Goal: Information Seeking & Learning: Find specific fact

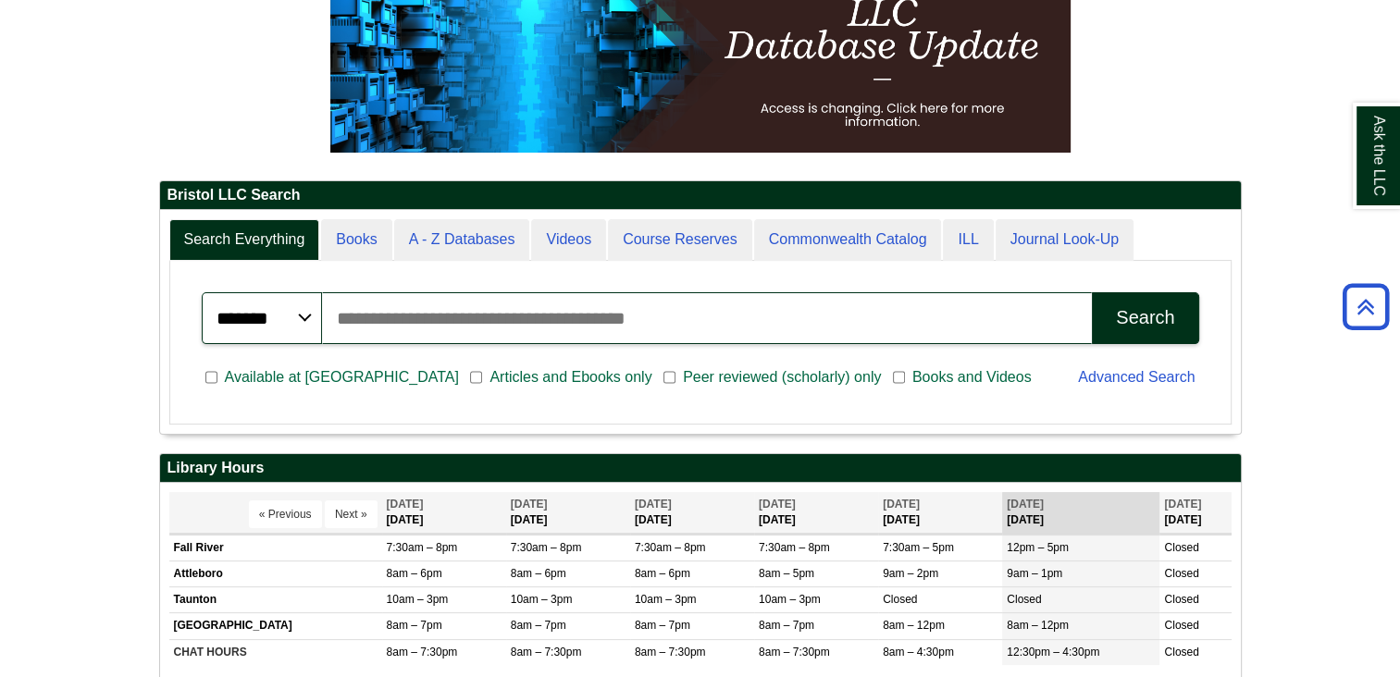
scroll to position [9, 8]
click at [489, 242] on link "A - Z Databases" at bounding box center [462, 240] width 136 height 42
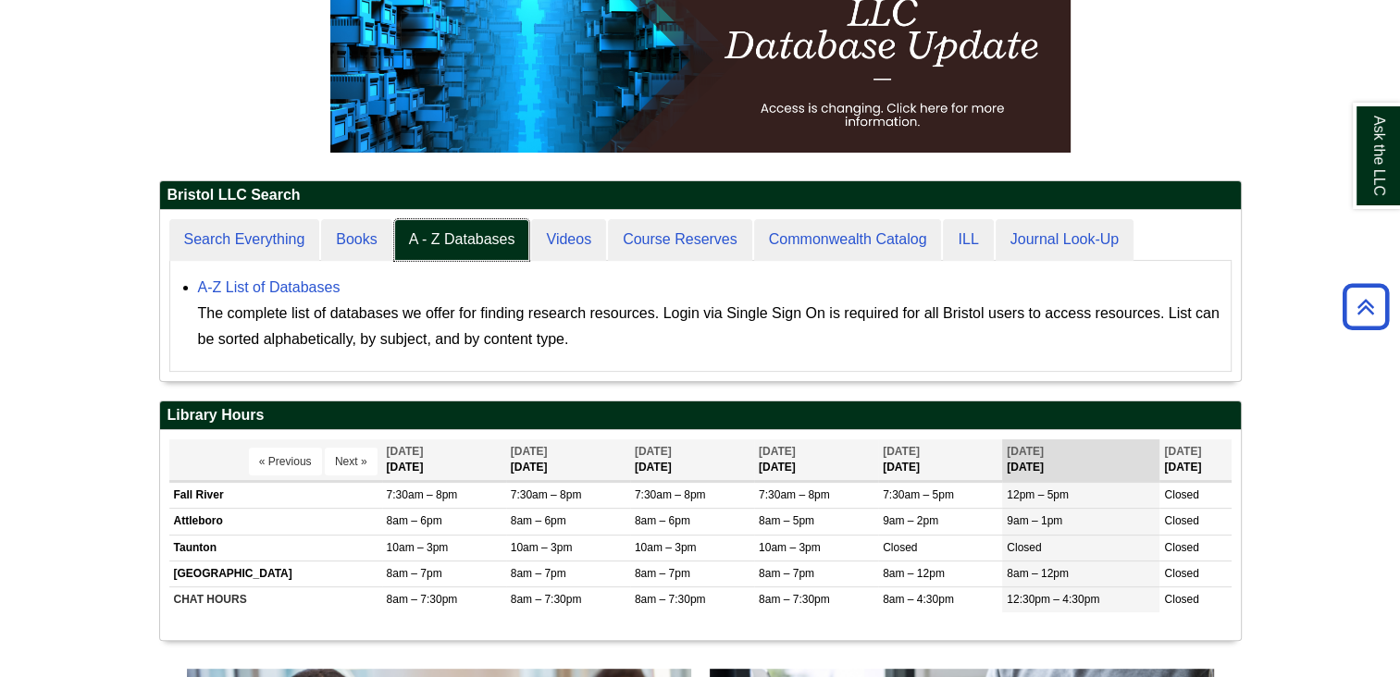
scroll to position [444, 0]
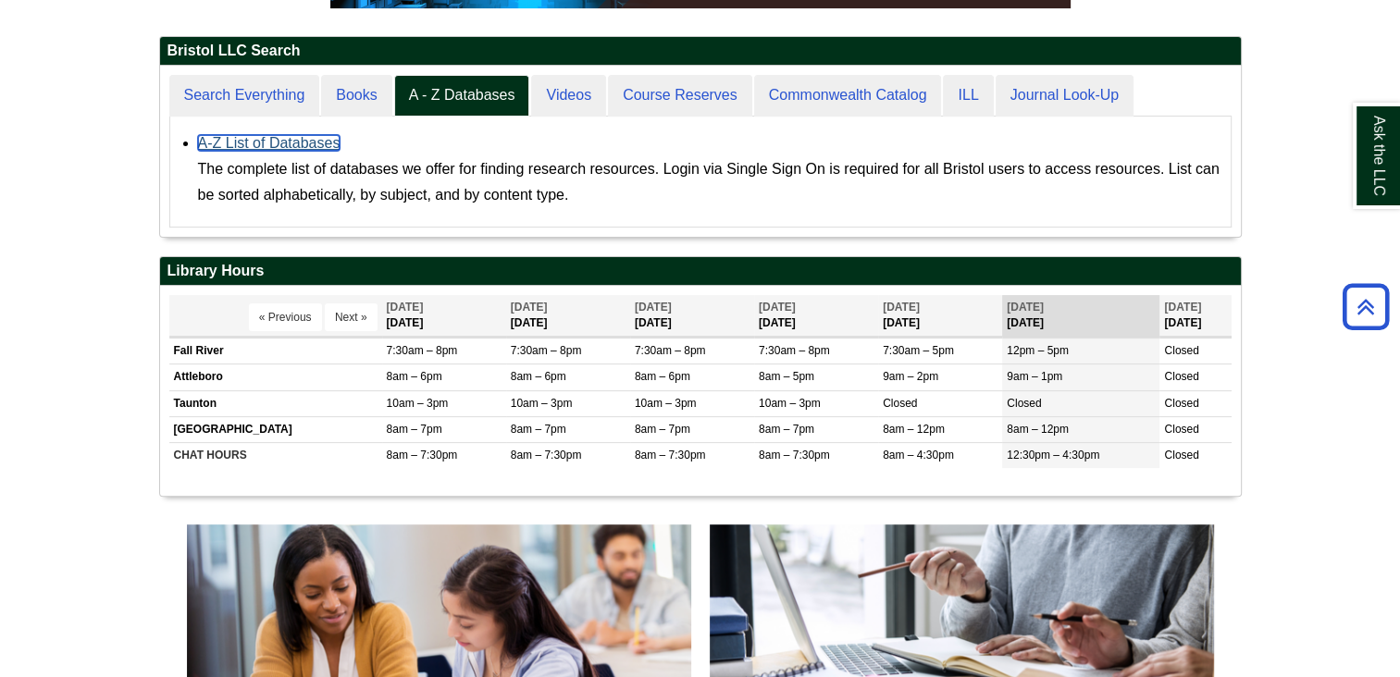
click at [290, 145] on link "A-Z List of Databases" at bounding box center [269, 143] width 142 height 16
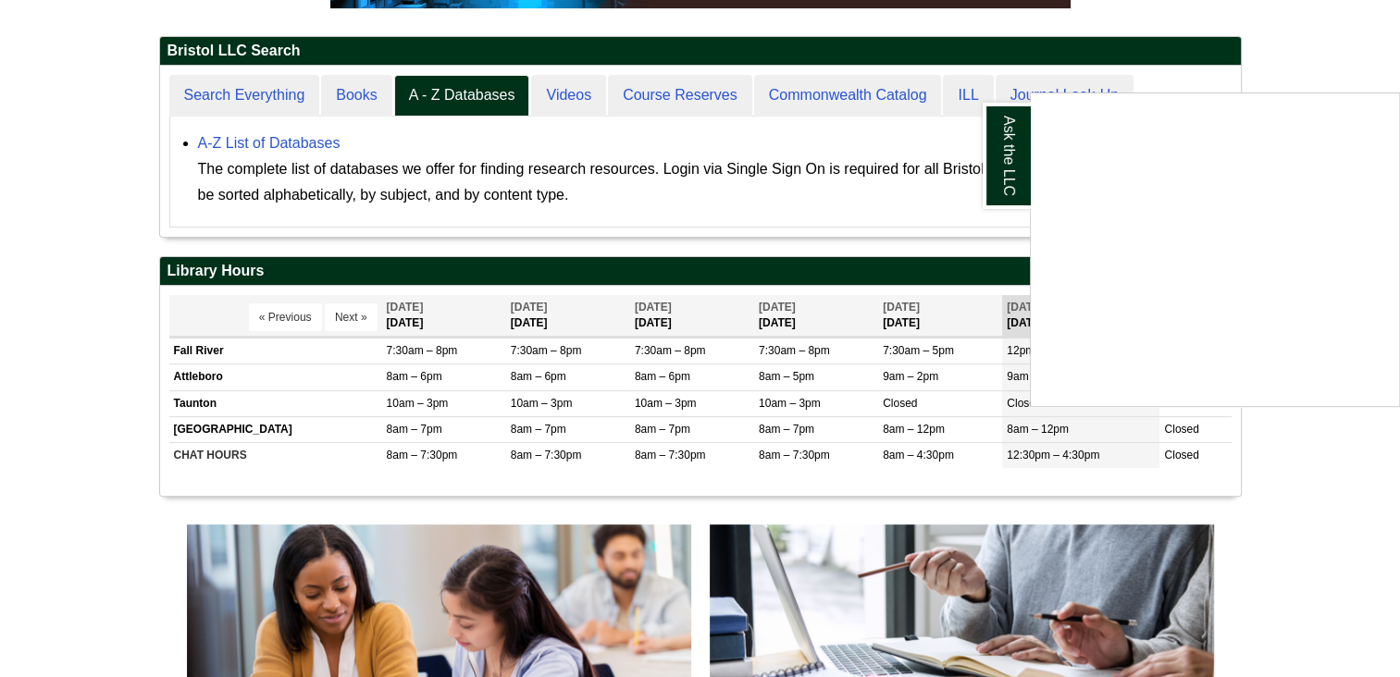
click at [225, 92] on div "Ask the LLC" at bounding box center [700, 338] width 1400 height 677
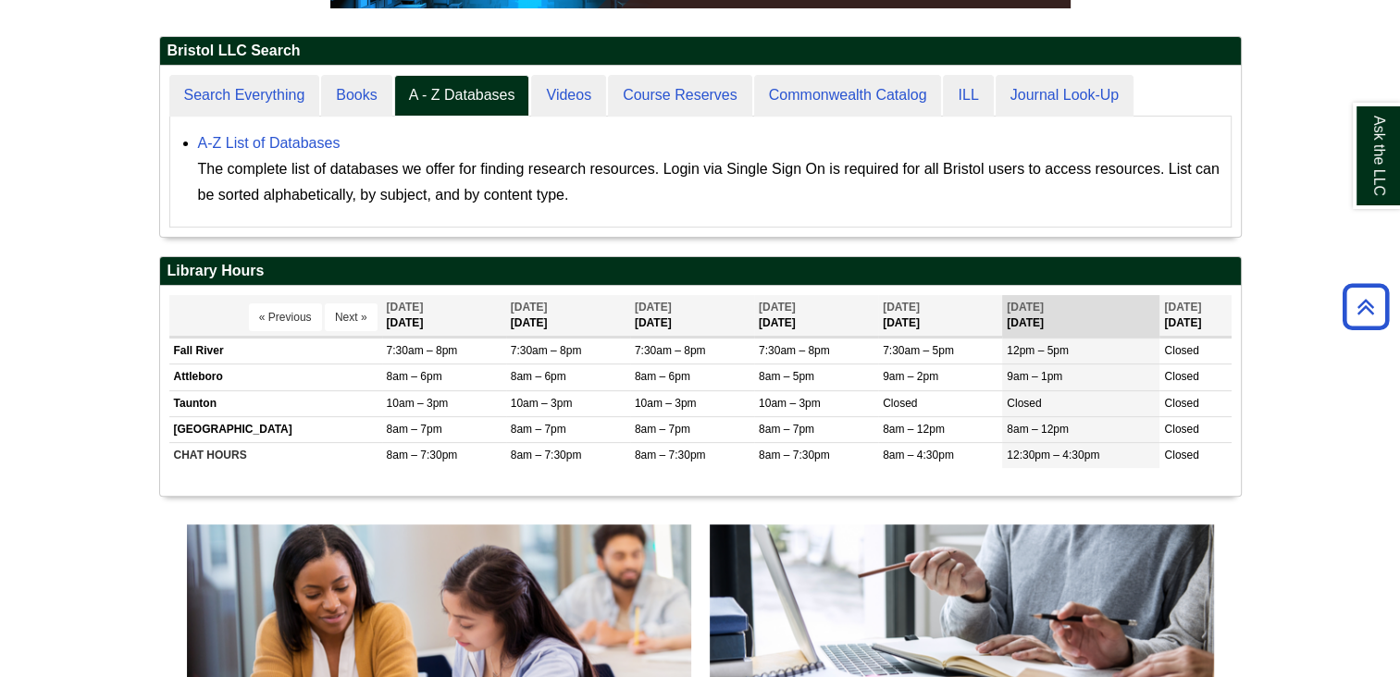
scroll to position [171, 1080]
click at [225, 92] on link "Search Everything" at bounding box center [244, 96] width 151 height 42
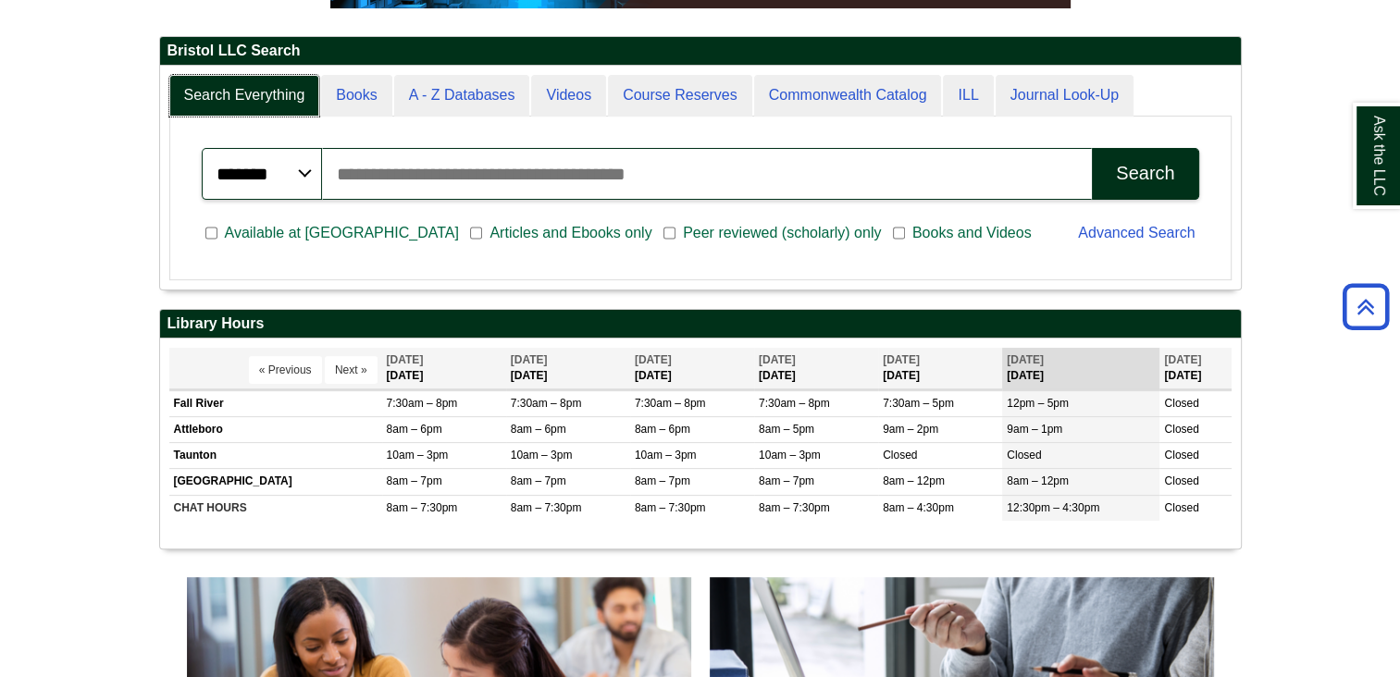
scroll to position [222, 1080]
click at [719, 189] on input "Search articles, books, journals & more" at bounding box center [707, 174] width 771 height 52
click at [675, 229] on span "Peer reviewed (scholarly) only" at bounding box center [781, 233] width 213 height 22
click at [223, 231] on span "Available at [GEOGRAPHIC_DATA]" at bounding box center [341, 233] width 249 height 22
click at [436, 166] on input "Search articles, books, journals & more" at bounding box center [707, 174] width 771 height 52
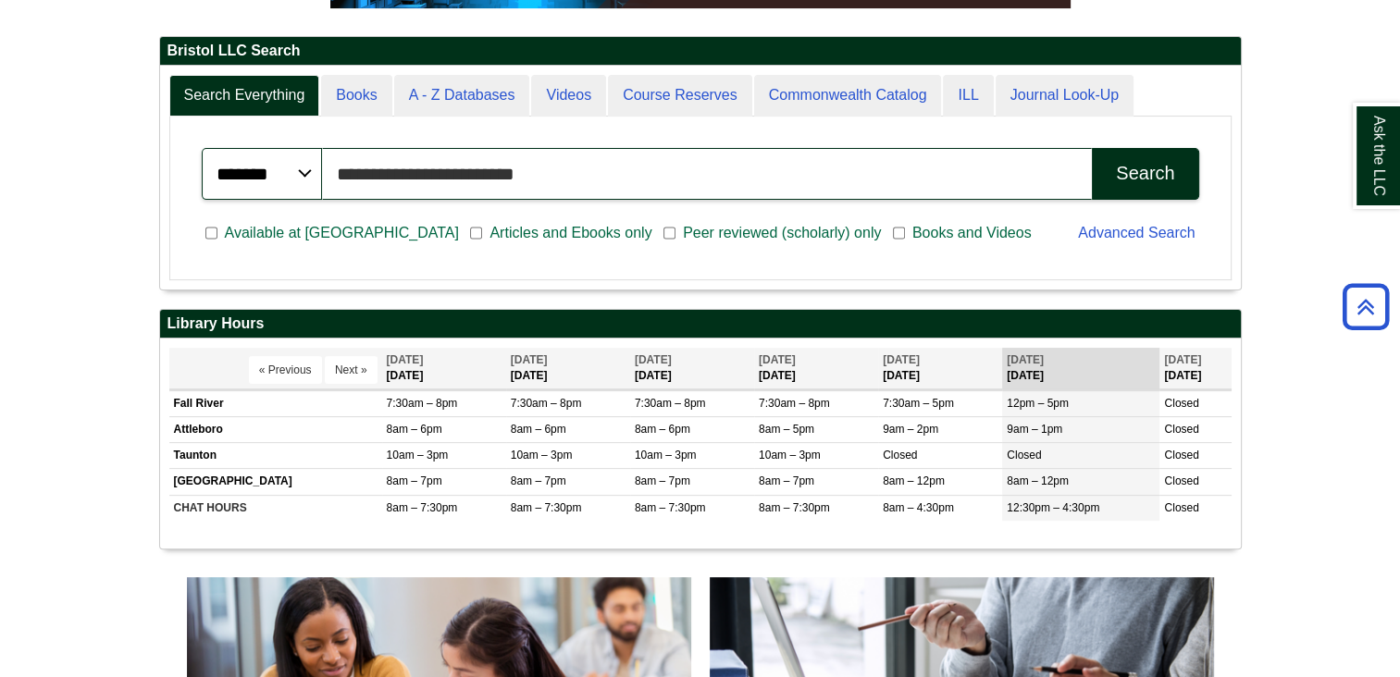
type input "**********"
click at [1091, 148] on button "Search" at bounding box center [1144, 174] width 106 height 52
click at [441, 104] on link "A - Z Databases" at bounding box center [462, 96] width 136 height 42
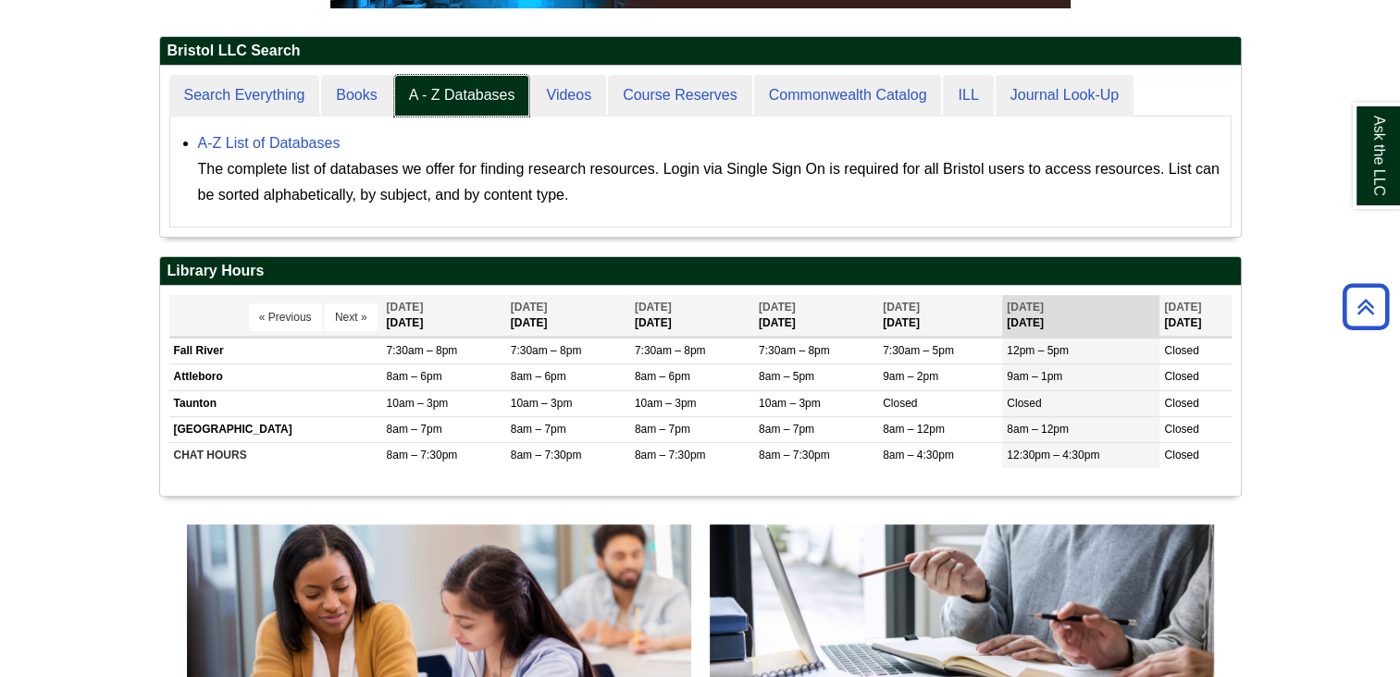
scroll to position [170, 1080]
click at [308, 137] on link "A-Z List of Databases" at bounding box center [269, 143] width 142 height 16
